Goal: Browse casually: Explore the website without a specific task or goal

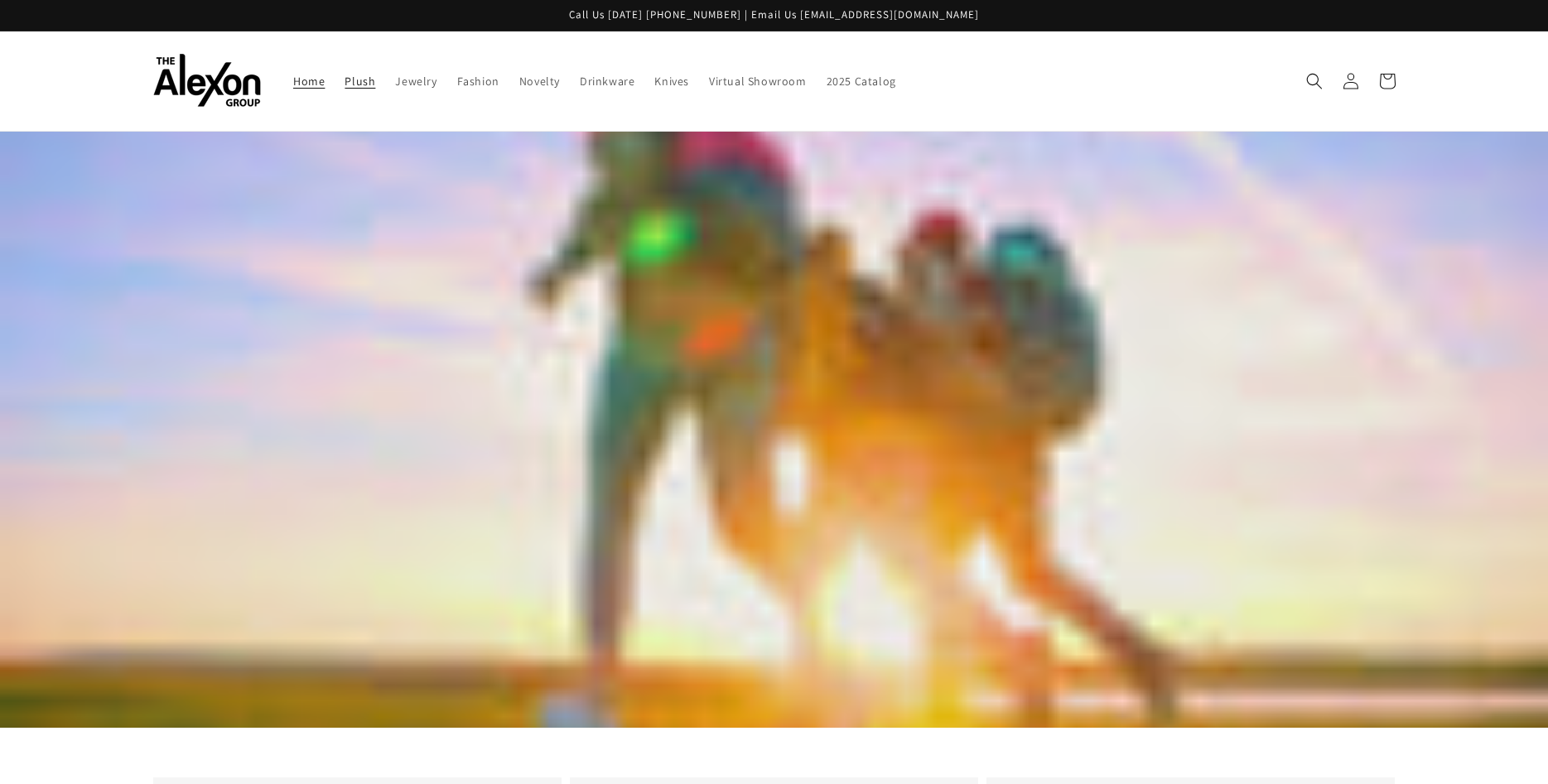
click at [355, 88] on span "Plush" at bounding box center [360, 80] width 31 height 15
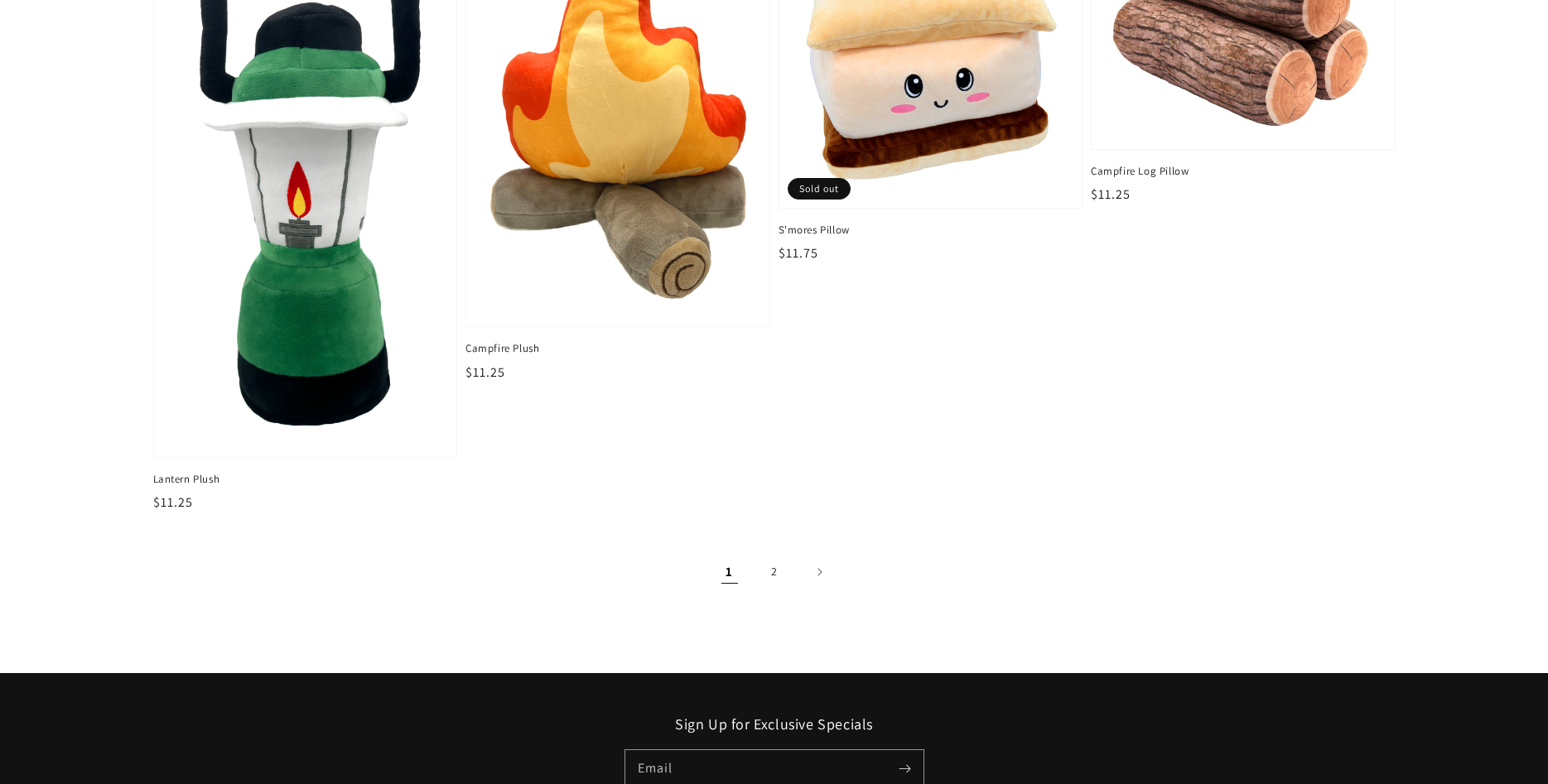
scroll to position [2702, 0]
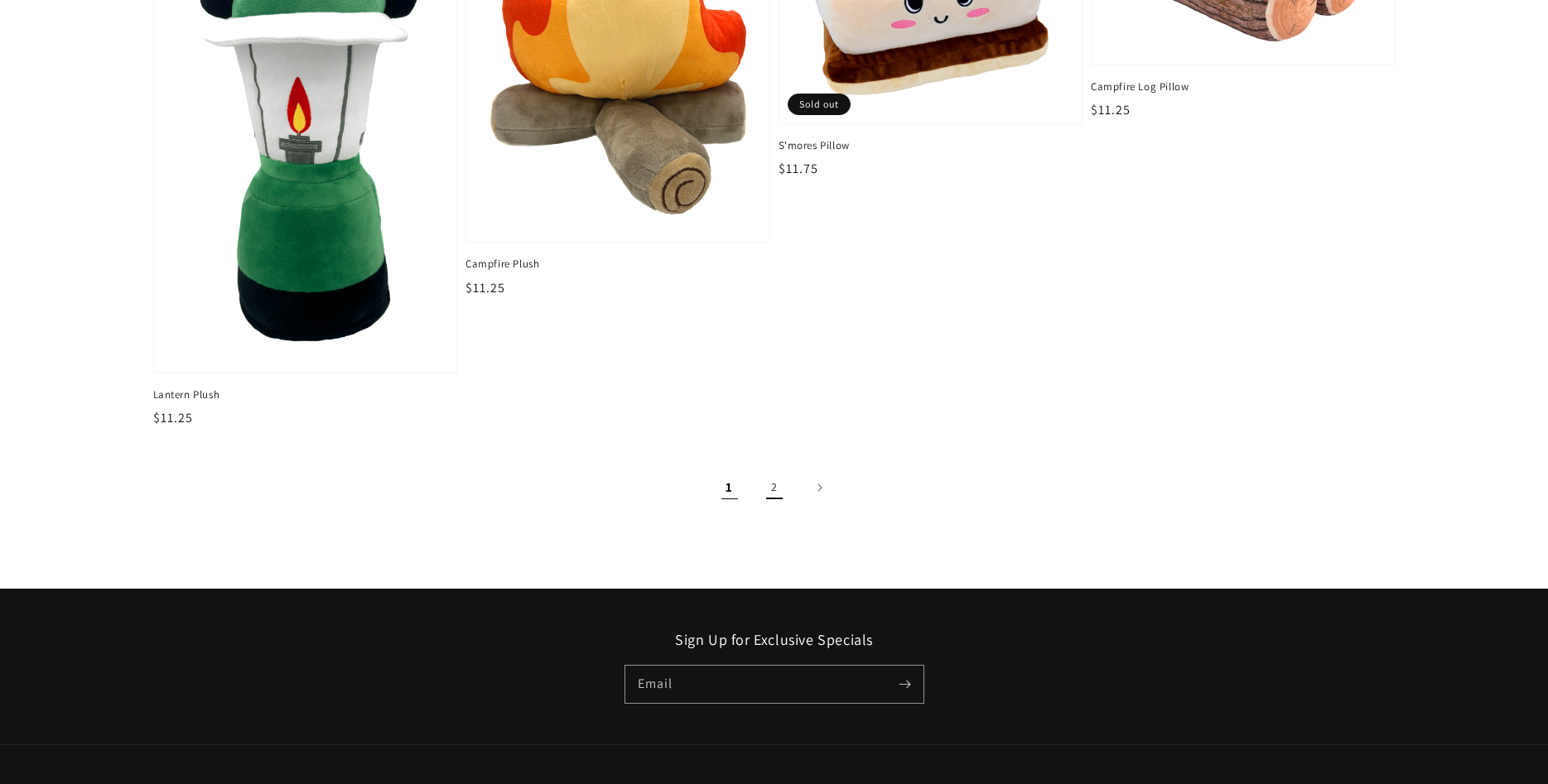
click at [774, 489] on link "2" at bounding box center [774, 488] width 37 height 37
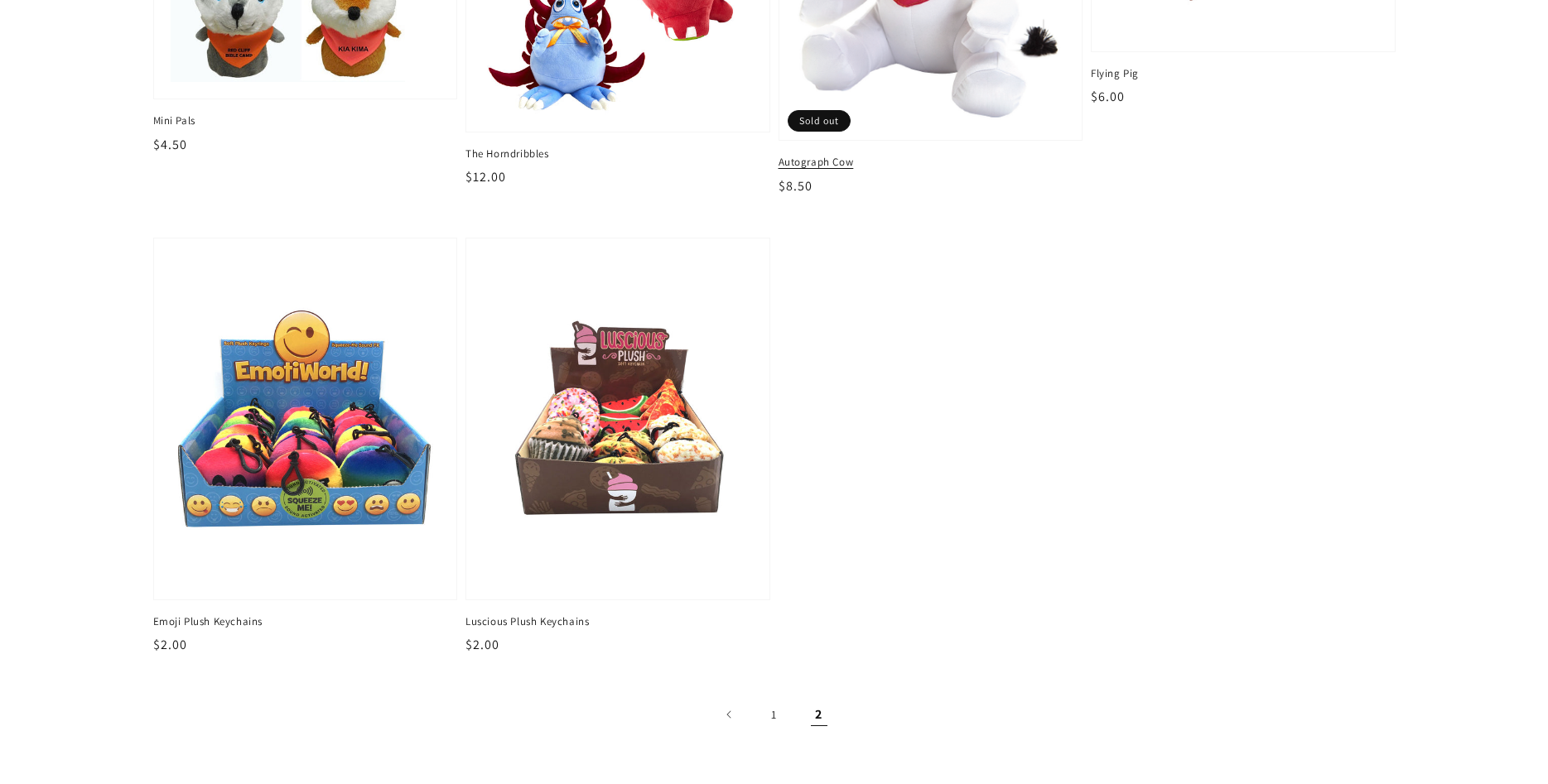
scroll to position [85, 0]
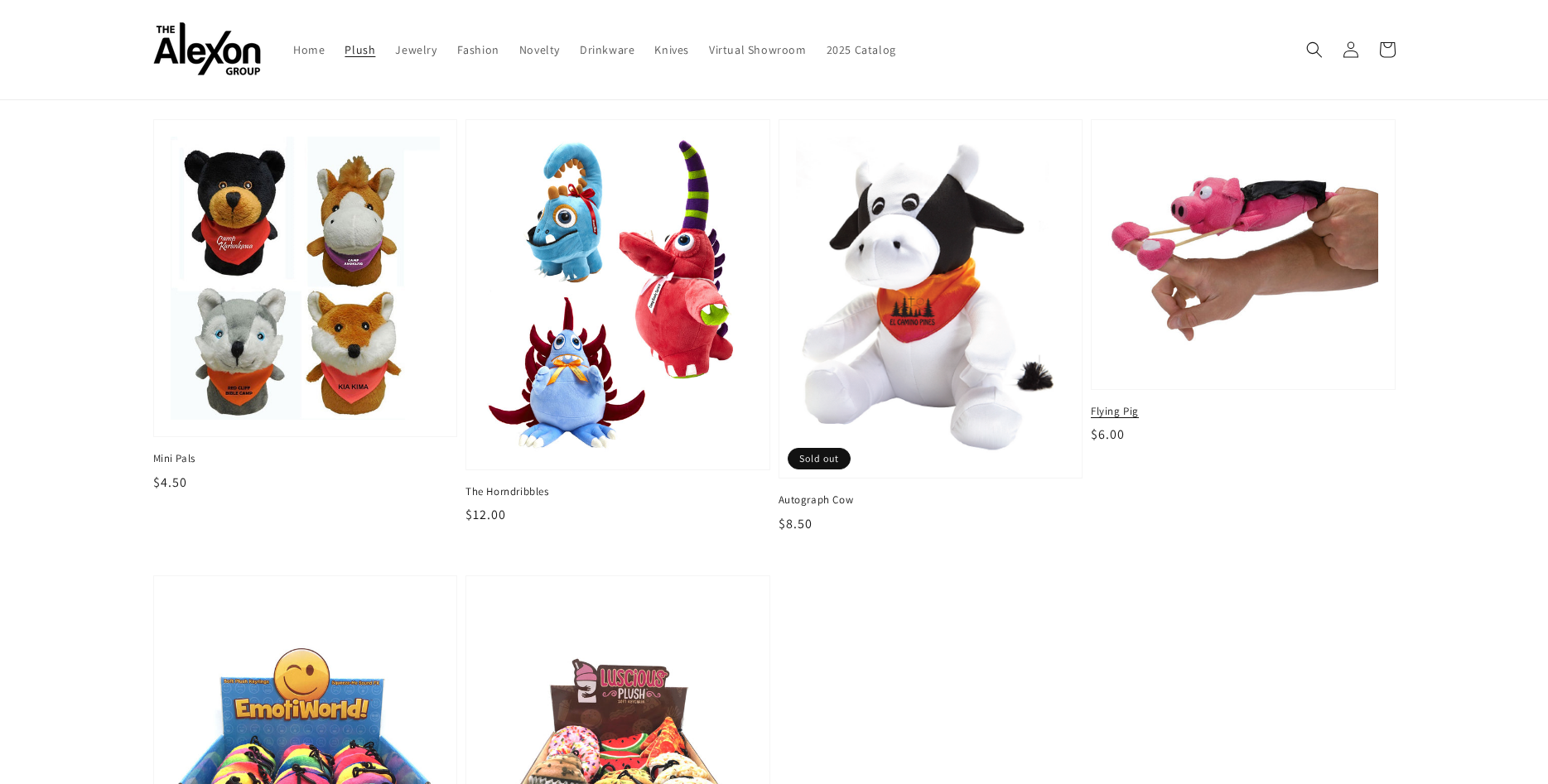
click at [1282, 243] on img at bounding box center [1242, 255] width 278 height 243
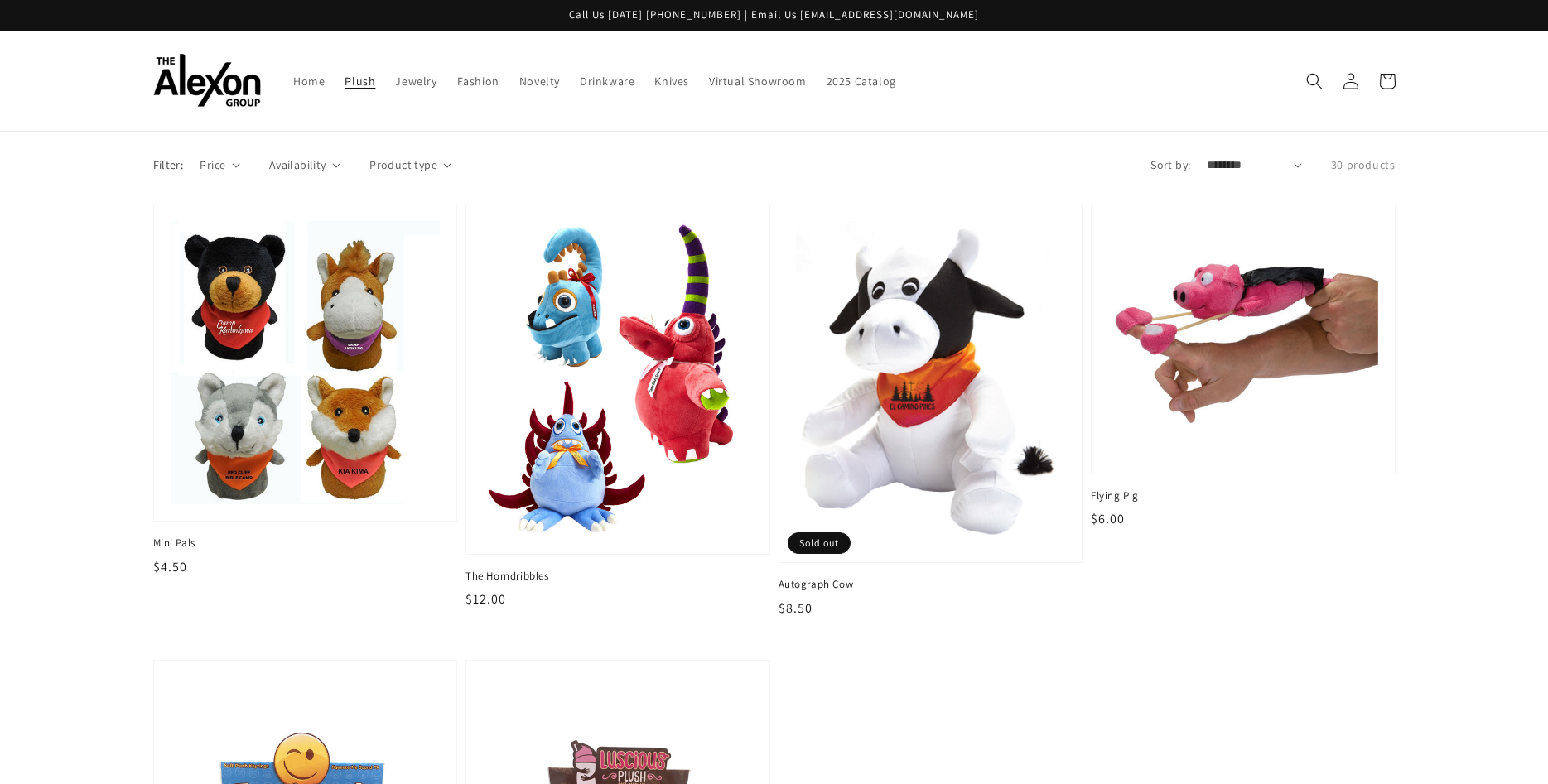
scroll to position [422, 0]
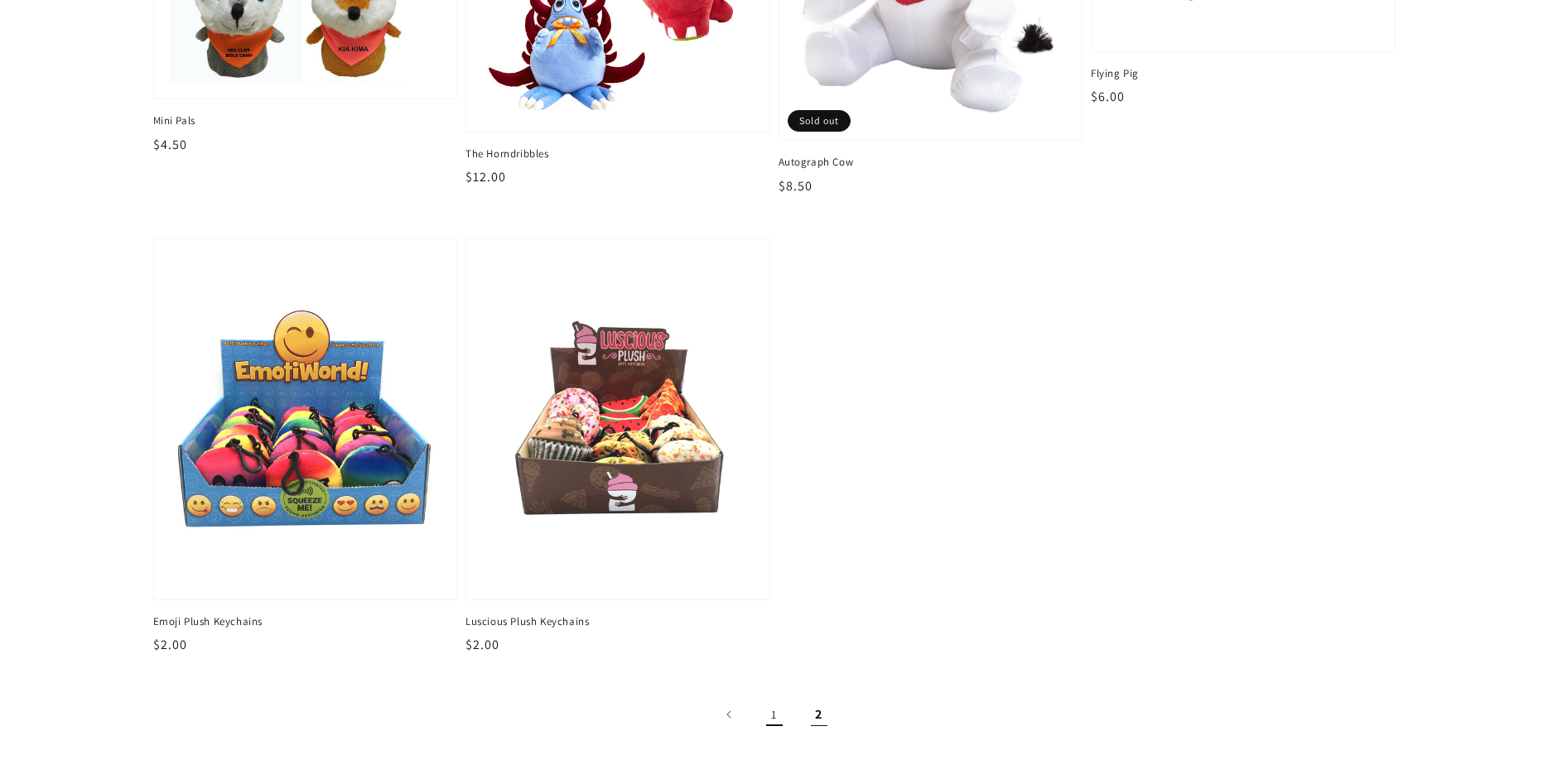
click at [772, 717] on link "1" at bounding box center [774, 714] width 37 height 37
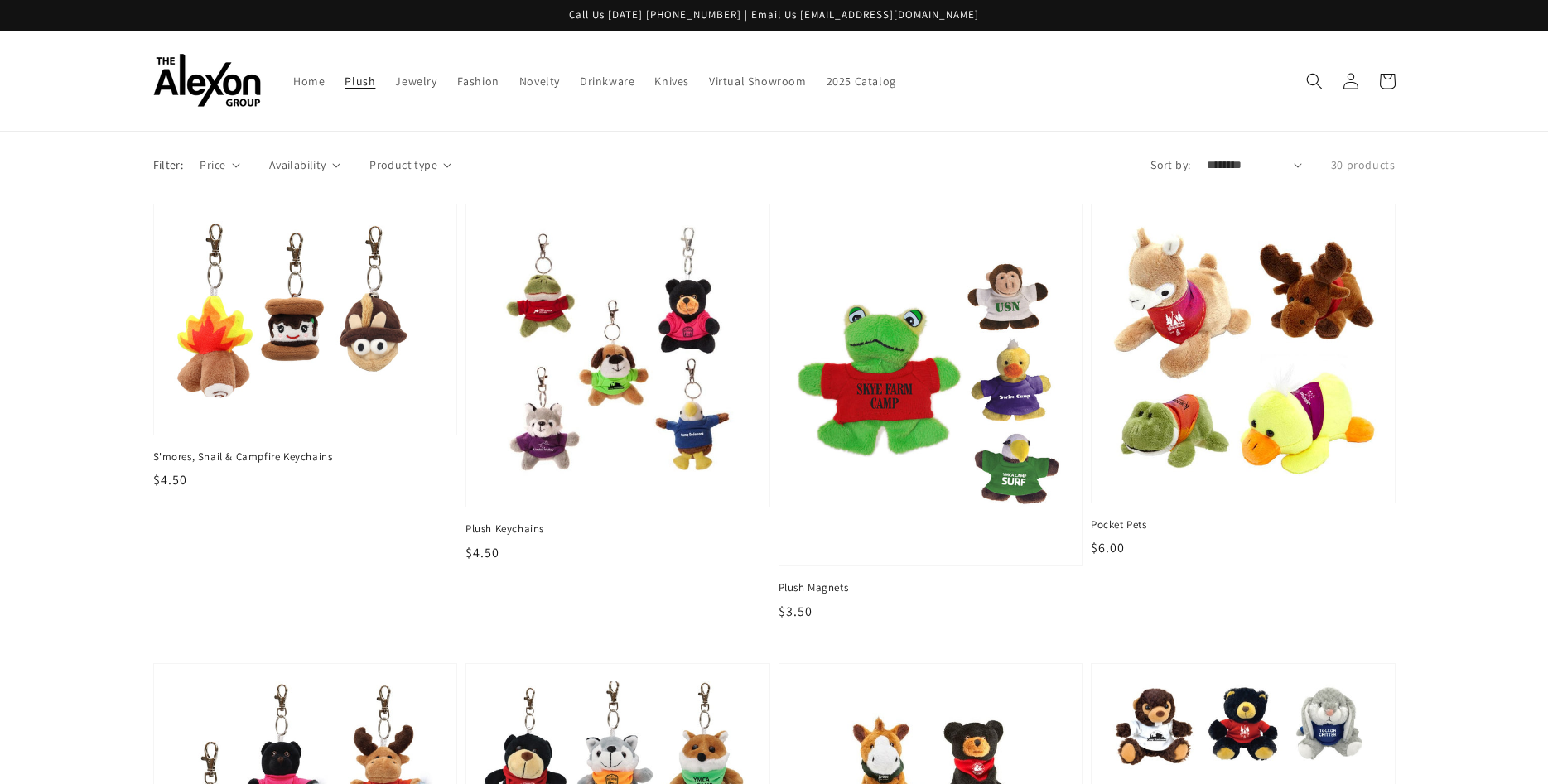
click at [953, 425] on img at bounding box center [930, 385] width 278 height 338
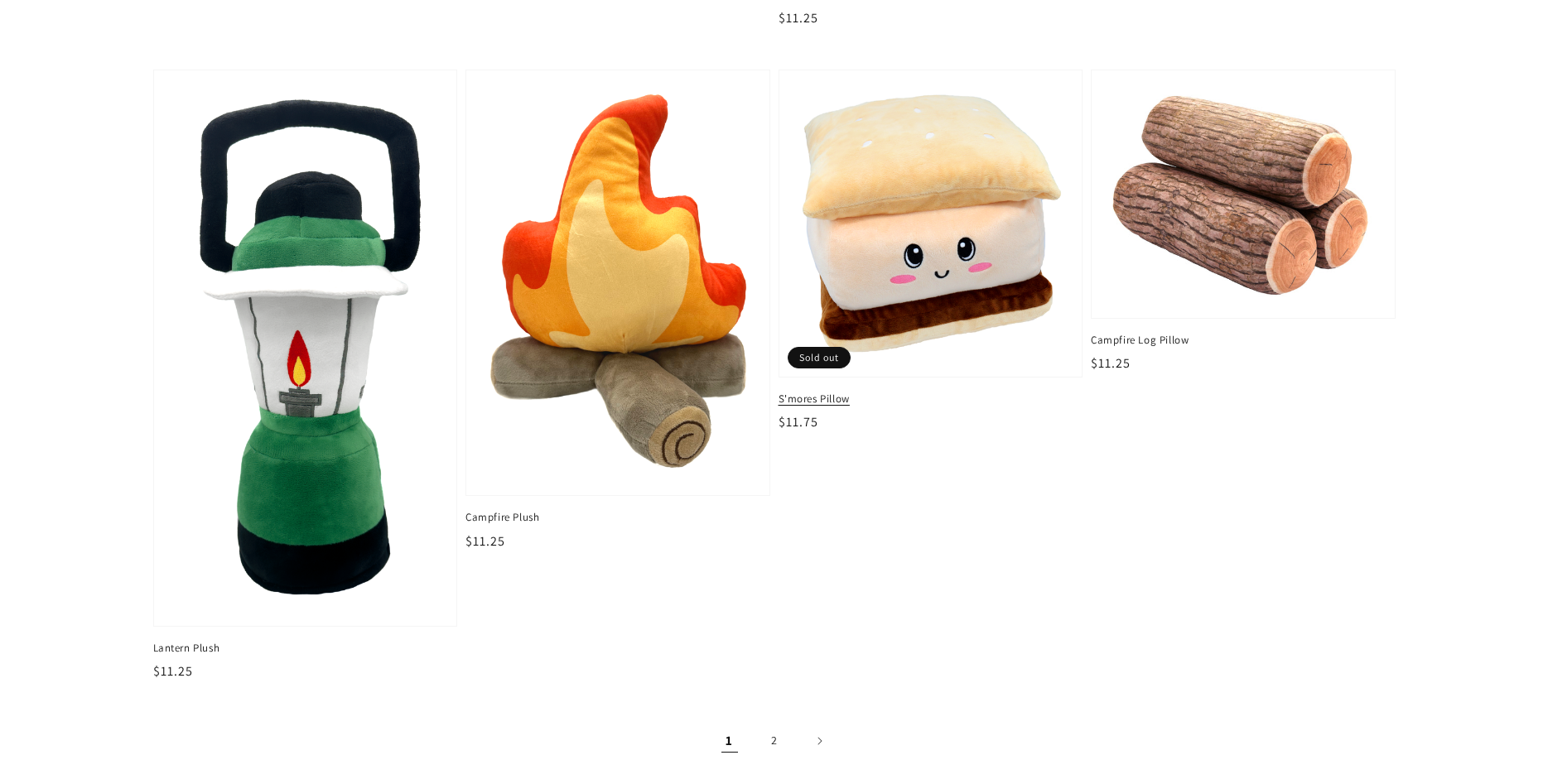
scroll to position [2811, 0]
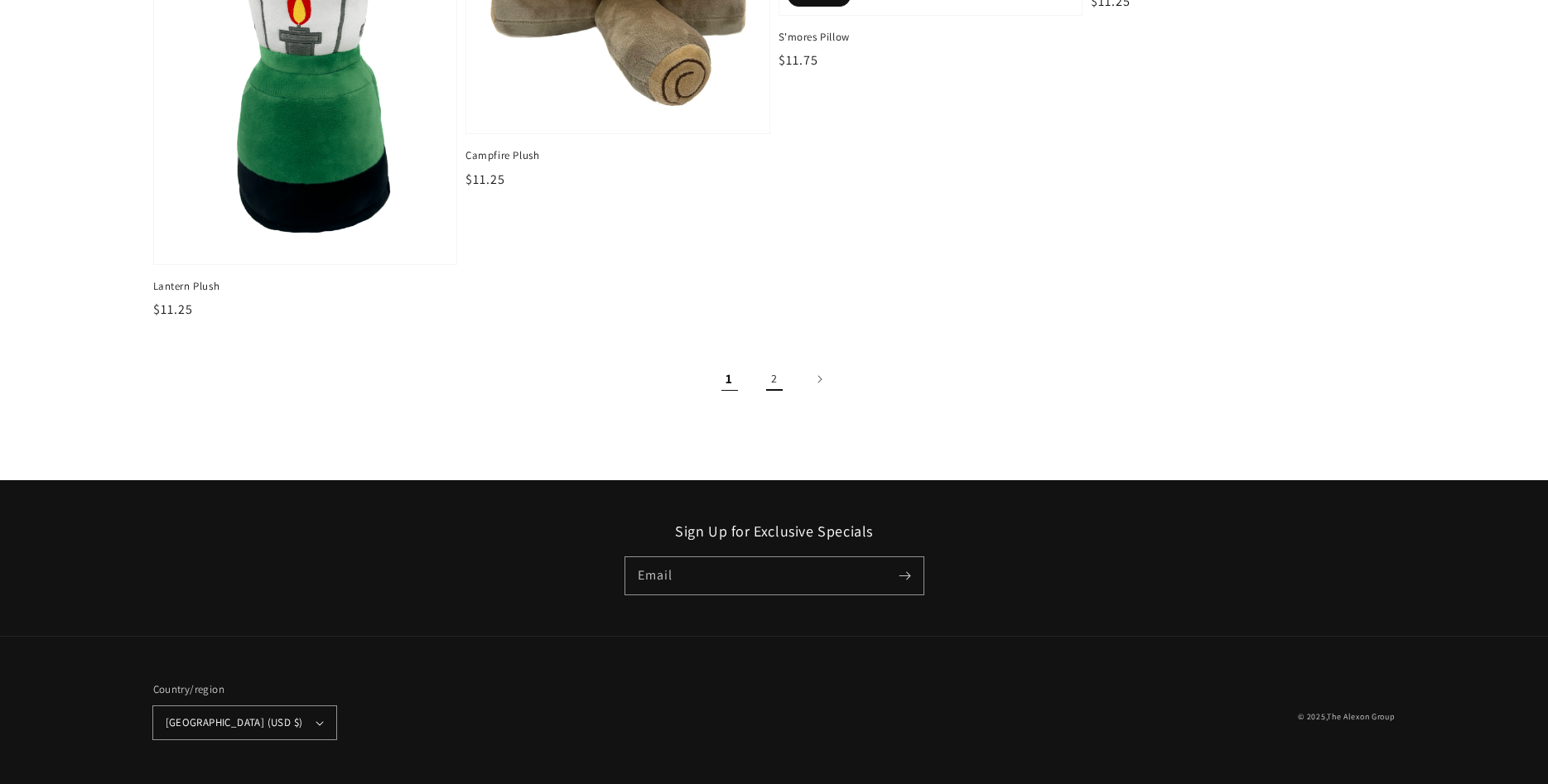
click at [777, 383] on link "2" at bounding box center [774, 379] width 37 height 37
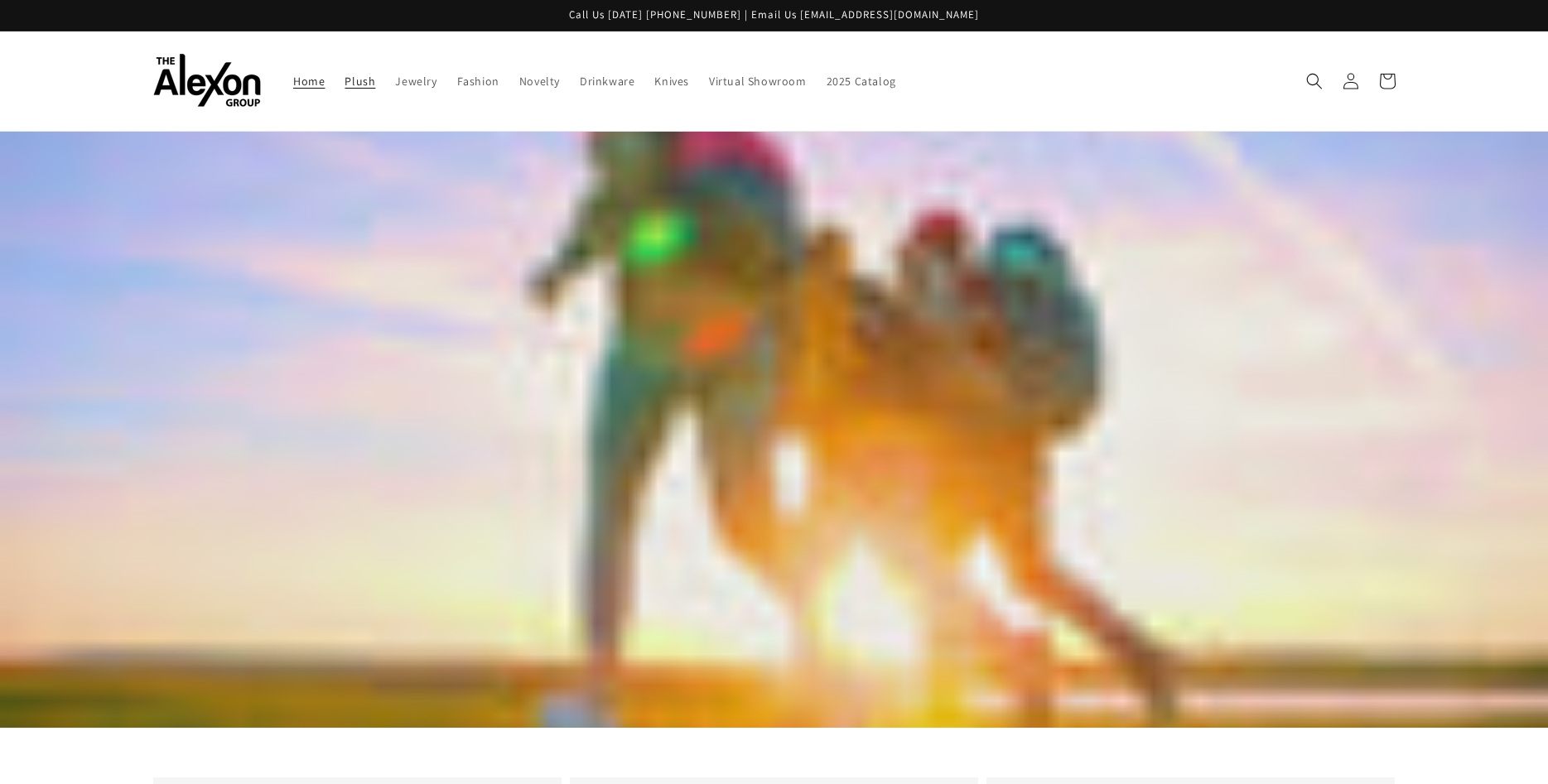
click at [363, 85] on span "Plush" at bounding box center [360, 80] width 31 height 15
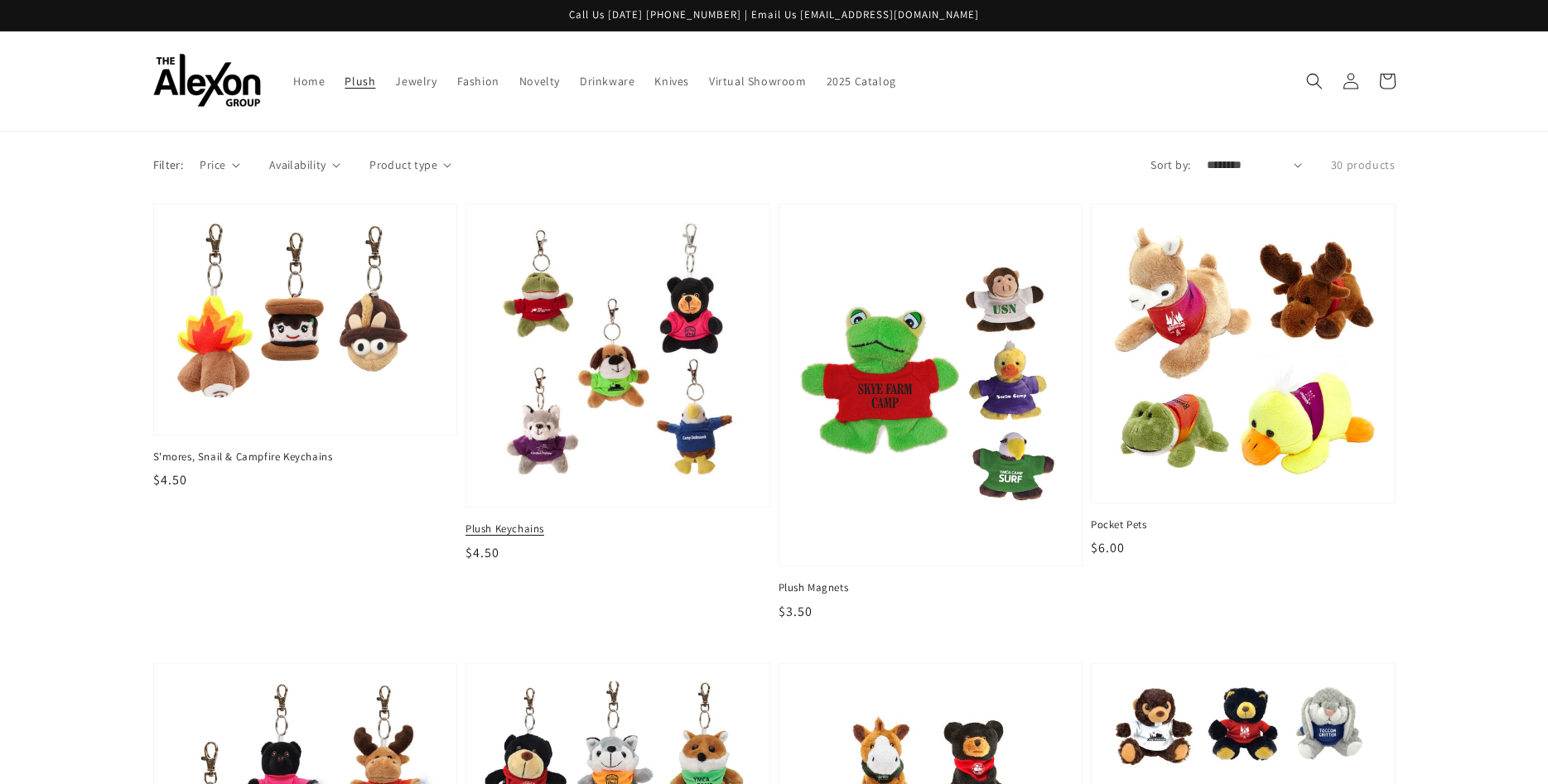
click at [586, 408] on img at bounding box center [617, 355] width 278 height 278
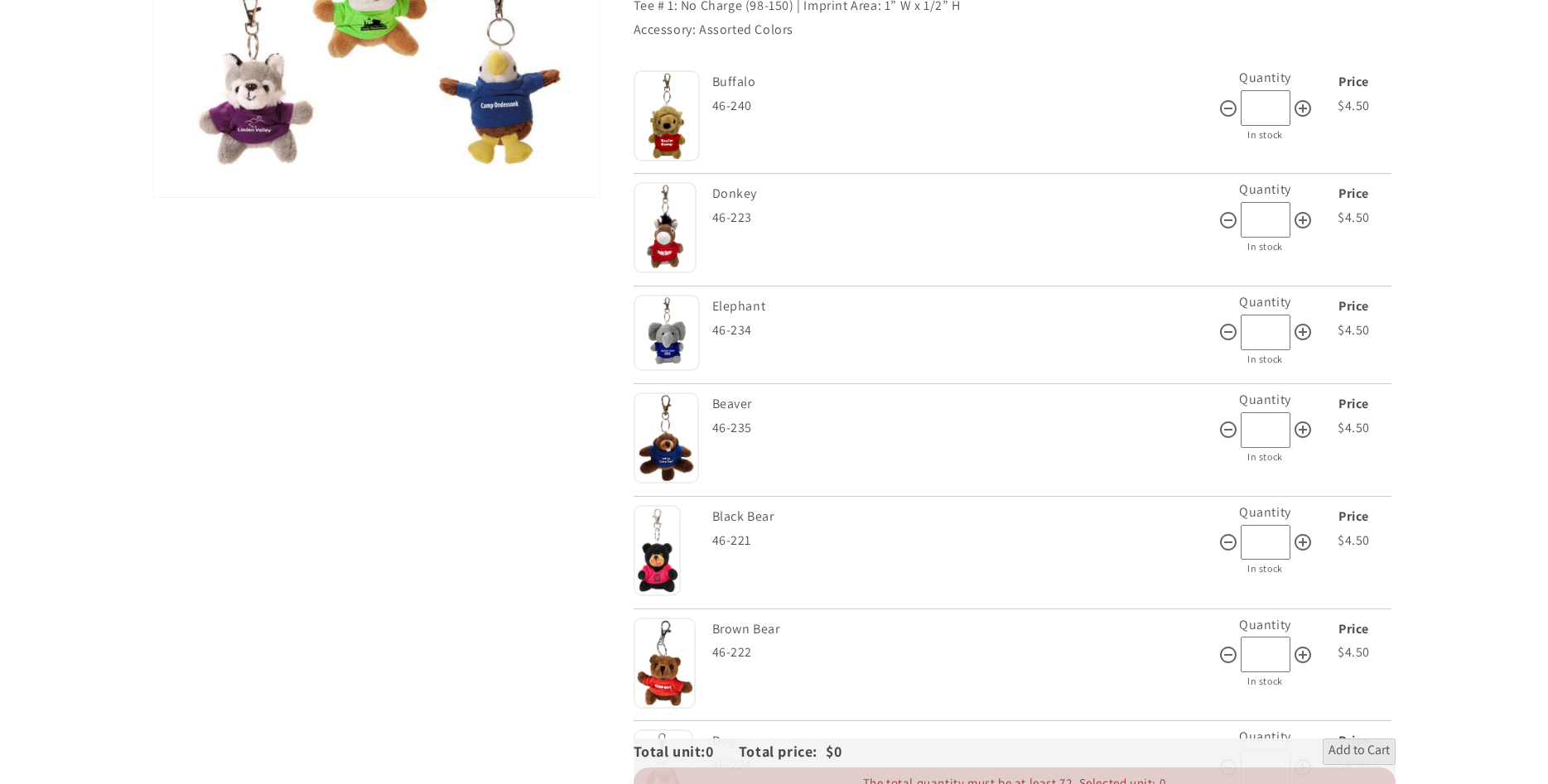
scroll to position [506, 0]
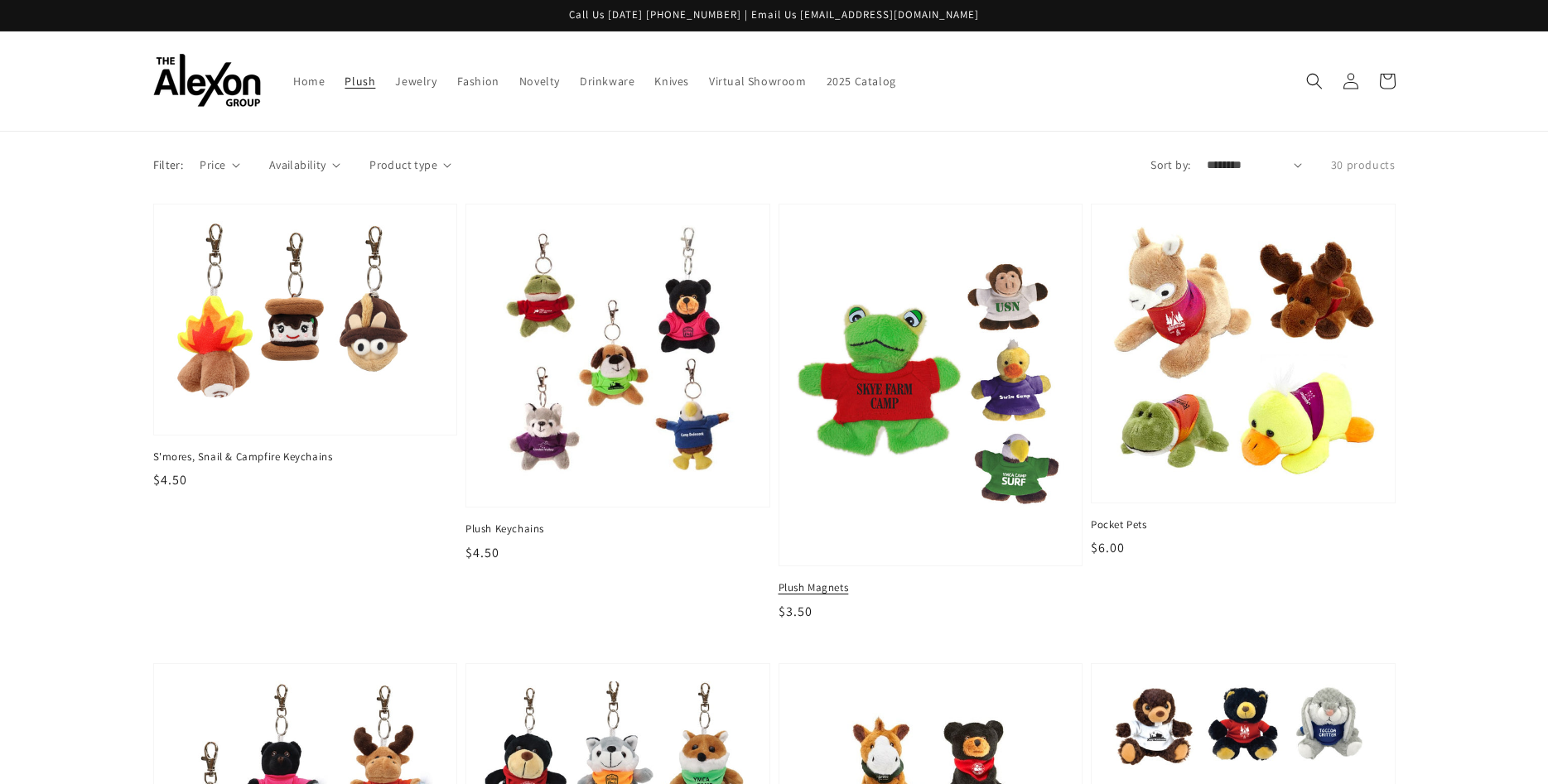
click at [917, 405] on img at bounding box center [930, 385] width 278 height 338
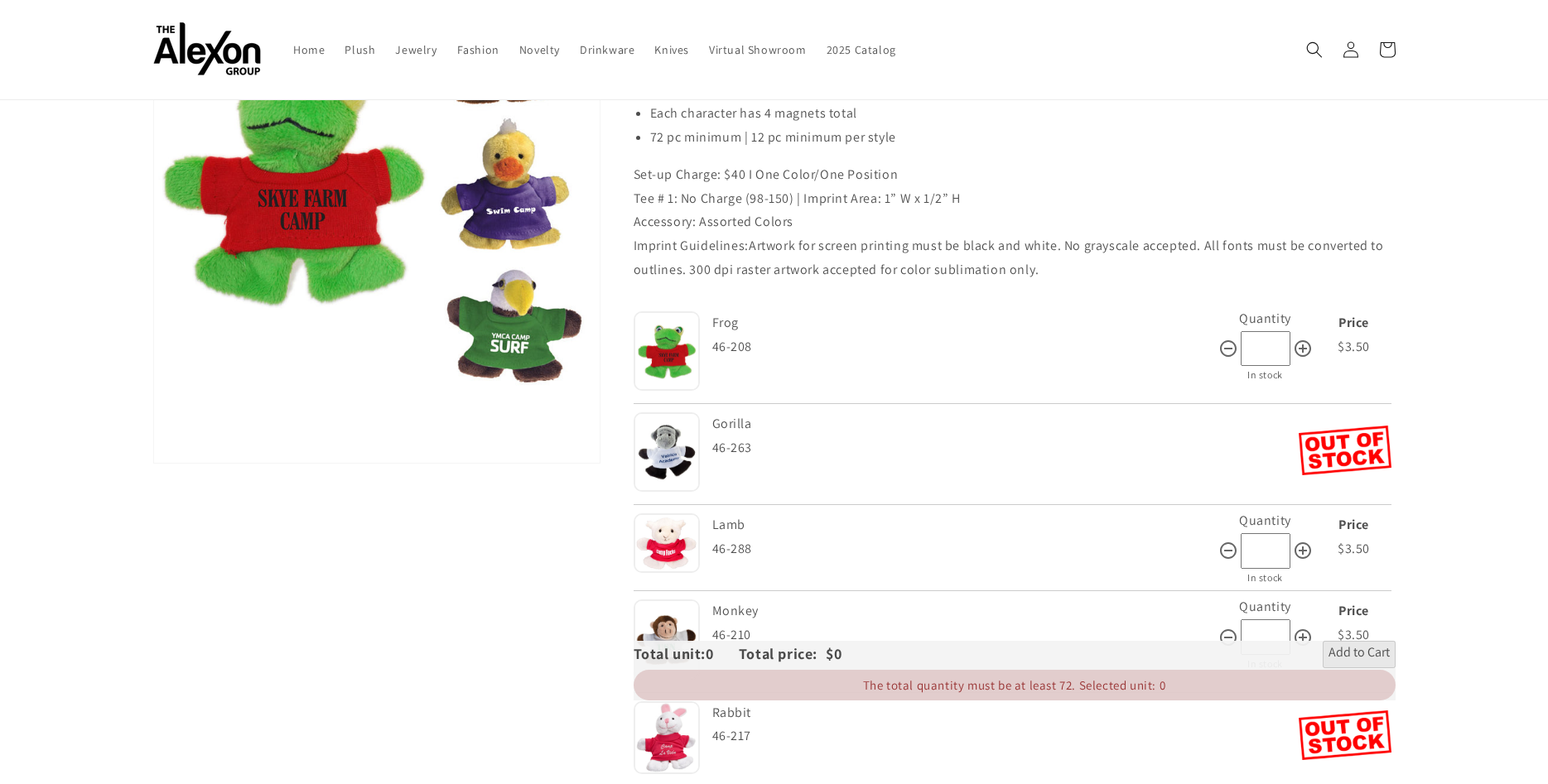
scroll to position [169, 0]
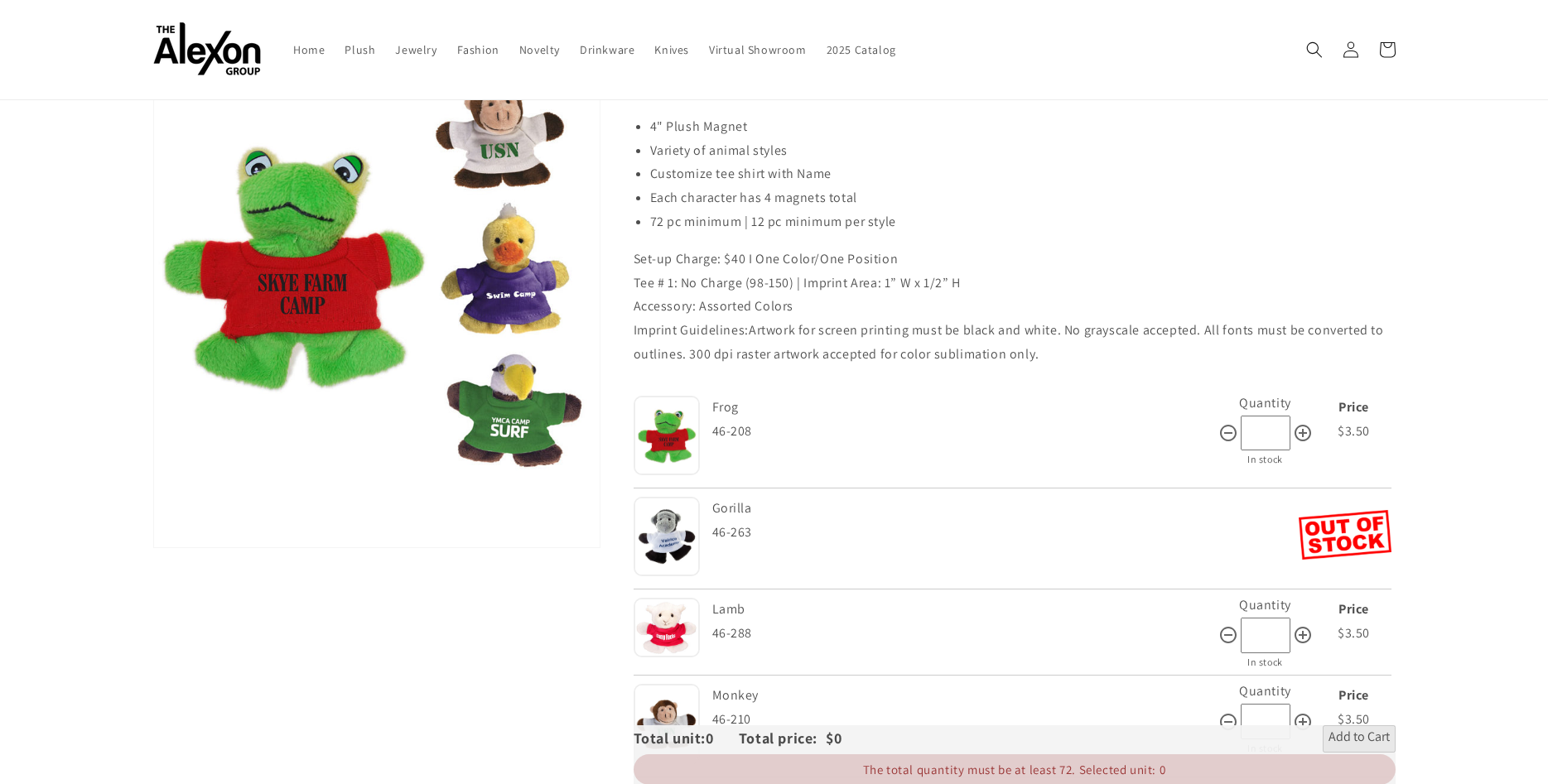
drag, startPoint x: 116, startPoint y: 201, endPoint x: 138, endPoint y: 209, distance: 23.4
click at [118, 202] on section "Skip to product information Open media 1 in gallery view 1 / of 1 Plush Magnets…" at bounding box center [774, 471] width 1325 height 935
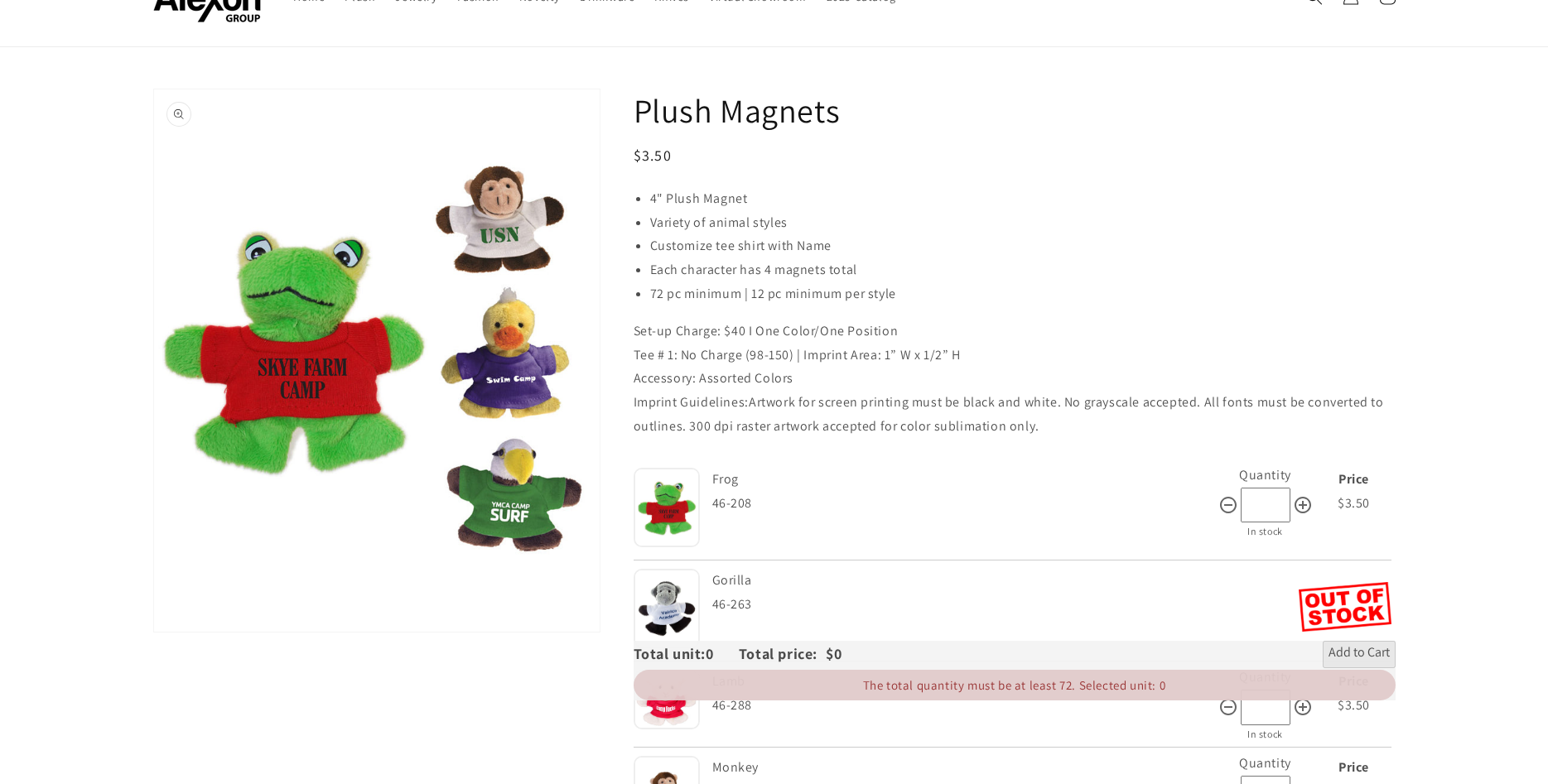
scroll to position [0, 0]
